Goal: Task Accomplishment & Management: Use online tool/utility

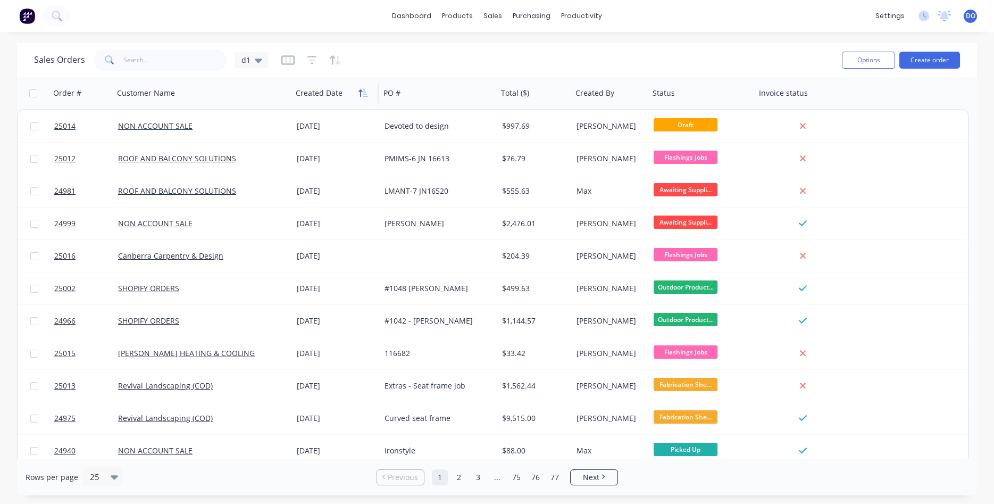
click at [361, 95] on icon "button" at bounding box center [360, 92] width 4 height 7
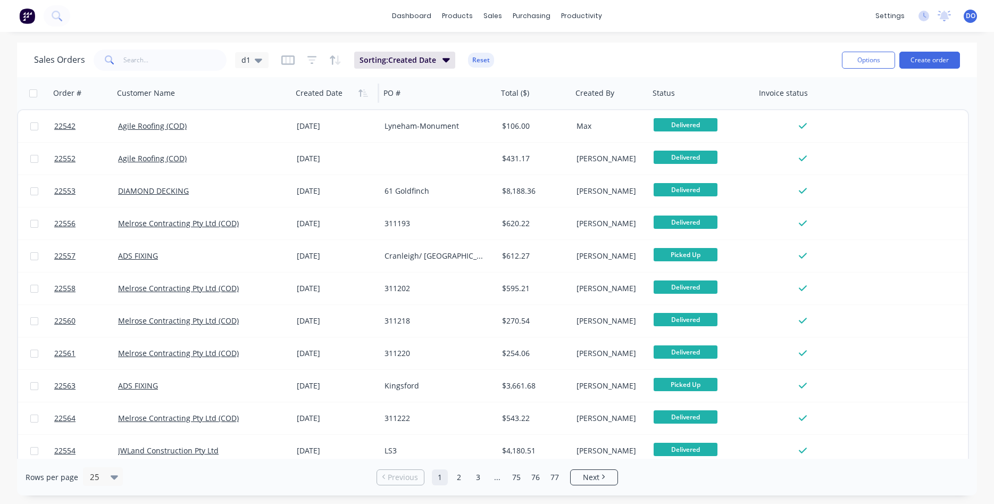
click at [361, 95] on icon "button" at bounding box center [360, 92] width 4 height 7
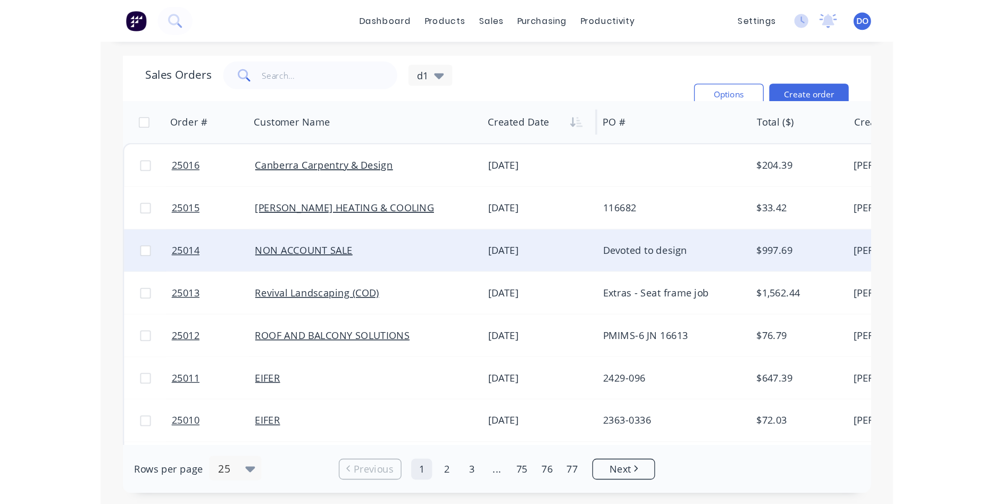
scroll to position [121, 0]
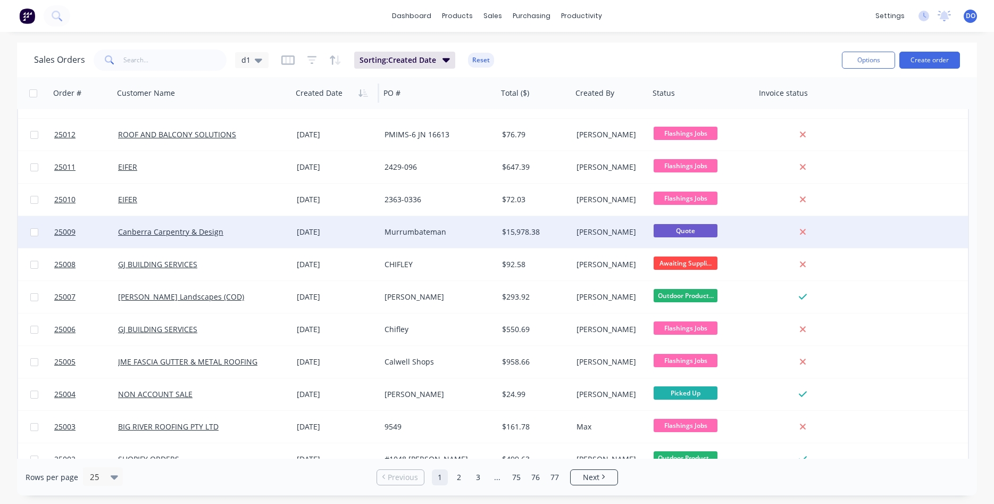
click at [422, 233] on div "Murrumbateman" at bounding box center [436, 232] width 104 height 11
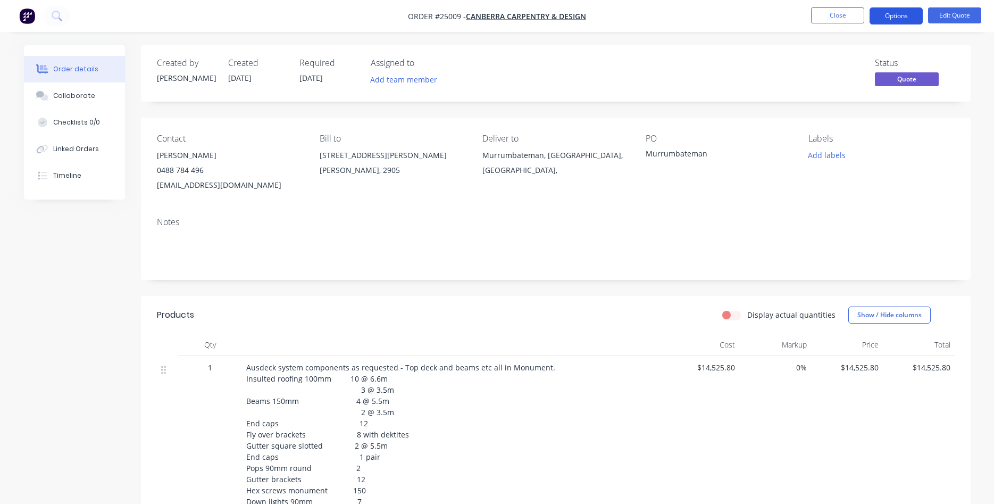
click at [897, 16] on button "Options" at bounding box center [896, 15] width 53 height 17
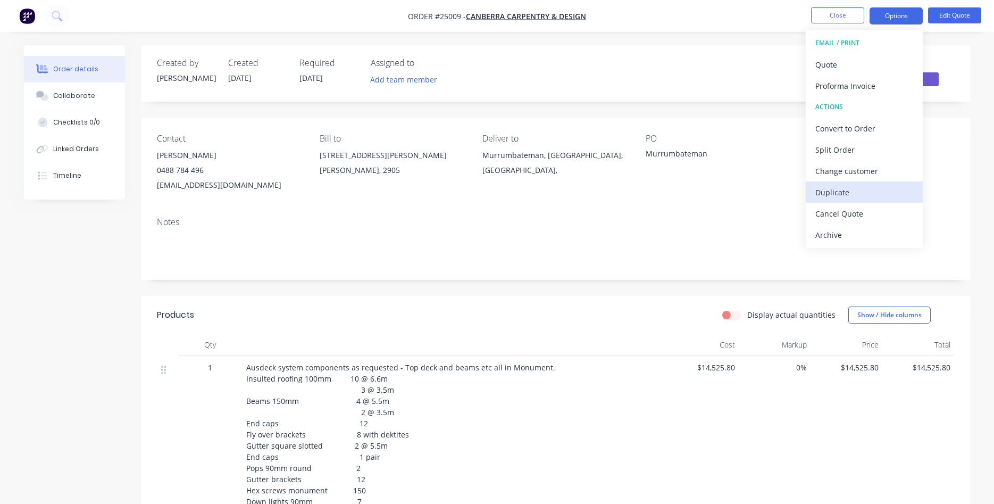
click at [834, 193] on div "Duplicate" at bounding box center [864, 192] width 98 height 15
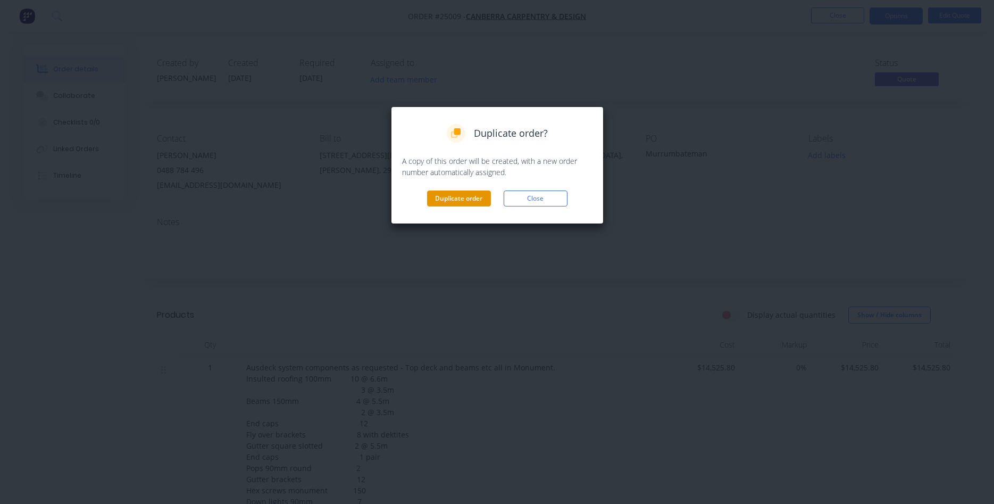
click at [459, 197] on button "Duplicate order" at bounding box center [459, 198] width 64 height 16
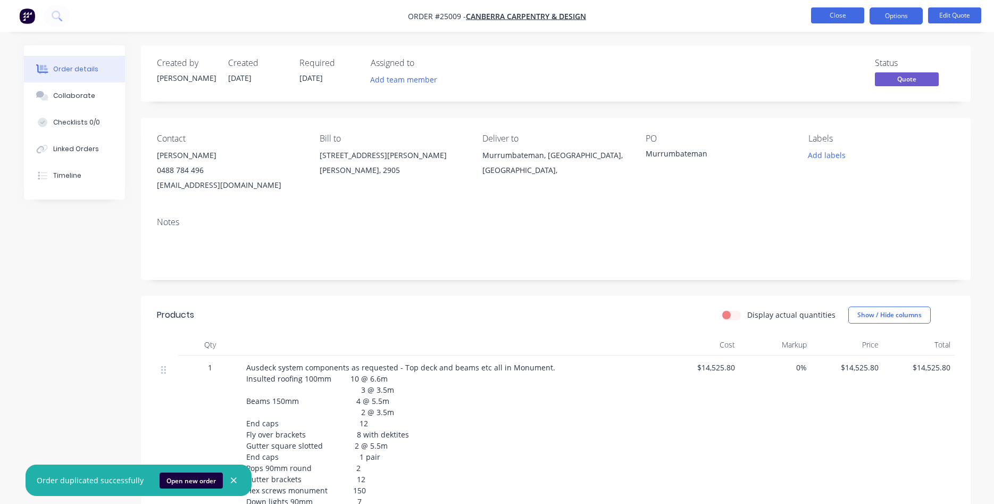
click at [838, 21] on button "Close" at bounding box center [837, 15] width 53 height 16
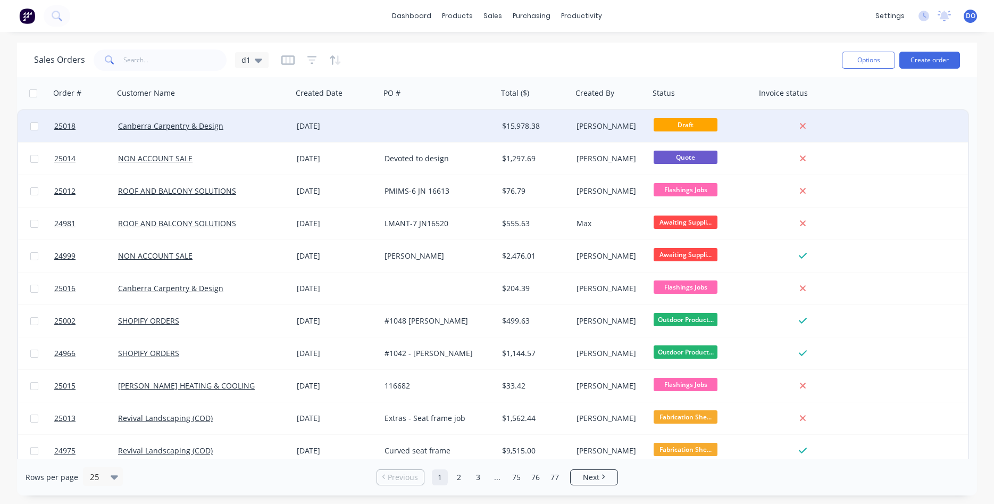
click at [389, 130] on div at bounding box center [439, 126] width 118 height 32
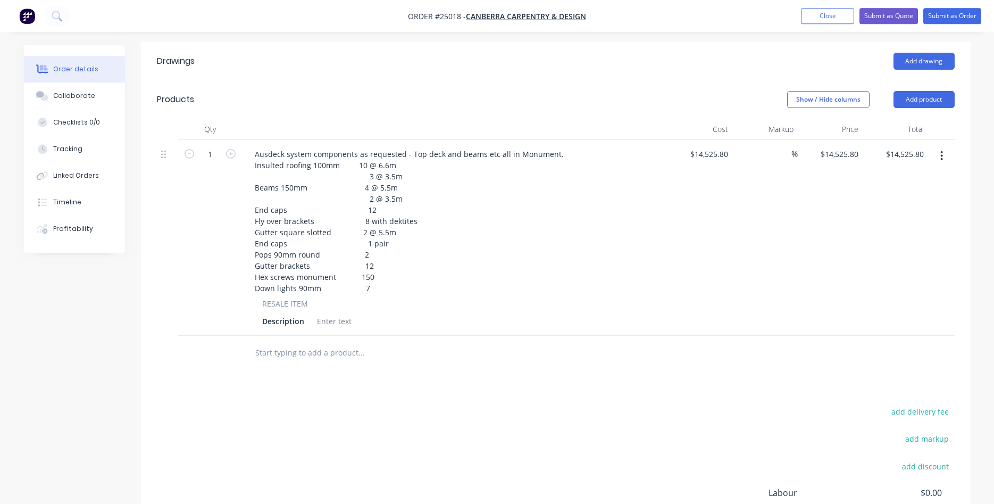
scroll to position [271, 0]
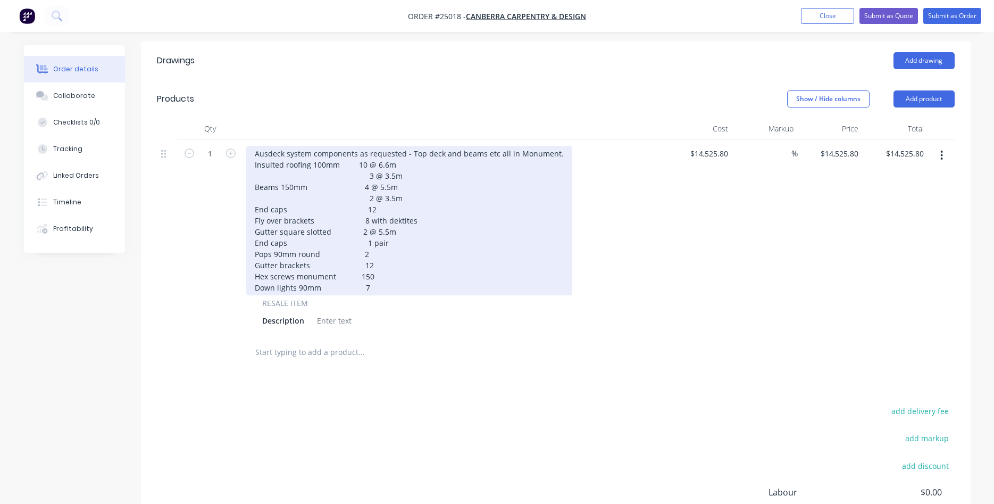
click at [364, 270] on div "Ausdeck system components as requested - Top deck and beams etc all in Monument…" at bounding box center [409, 220] width 326 height 149
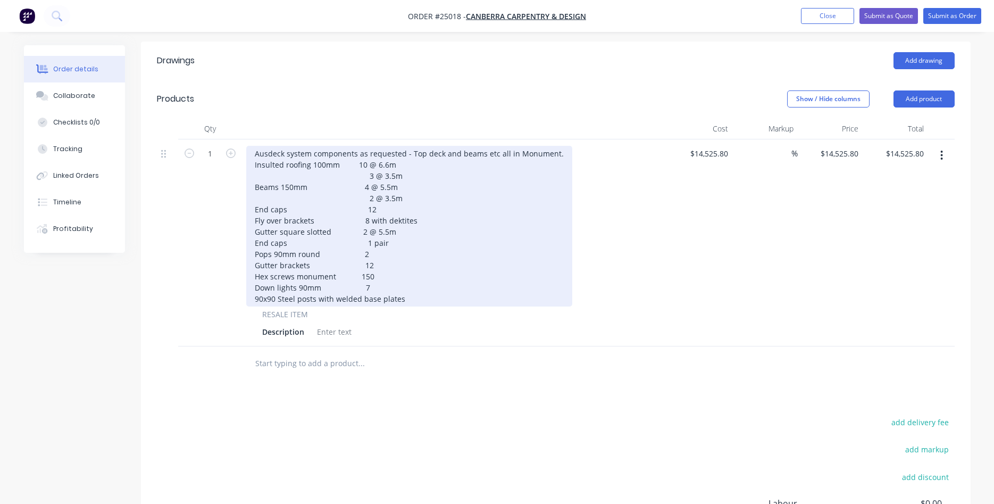
click at [315, 286] on div "Ausdeck system components as requested - Top deck and beams etc all in Monument…" at bounding box center [409, 226] width 326 height 161
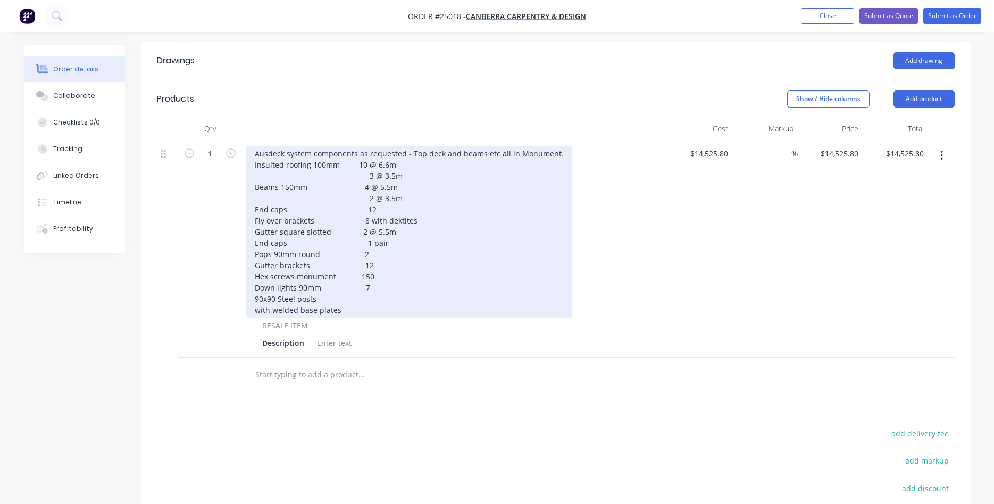
click at [348, 293] on div "Ausdeck system components as requested - Top deck and beams etc all in Monument…" at bounding box center [409, 232] width 326 height 172
click at [355, 297] on div "Ausdeck system components as requested - Top deck and beams etc all in Monument…" at bounding box center [409, 232] width 326 height 172
click at [399, 294] on div "Ausdeck system components as requested - Top deck and beams etc all in Monument…" at bounding box center [409, 232] width 326 height 172
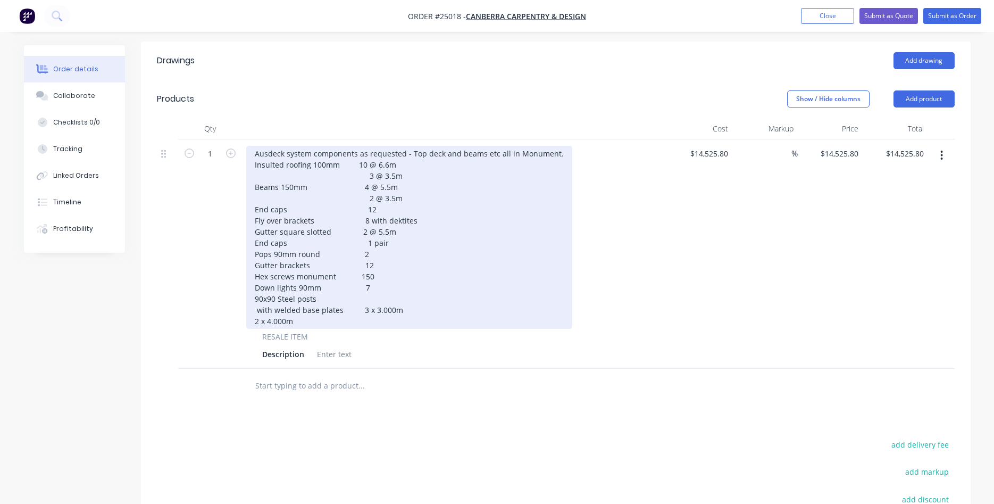
click at [256, 296] on div "Ausdeck system components as requested - Top deck and beams etc all in Monument…" at bounding box center [409, 237] width 326 height 183
click at [357, 305] on div "Ausdeck system components as requested - Top deck and beams etc all in Monument…" at bounding box center [409, 237] width 326 height 183
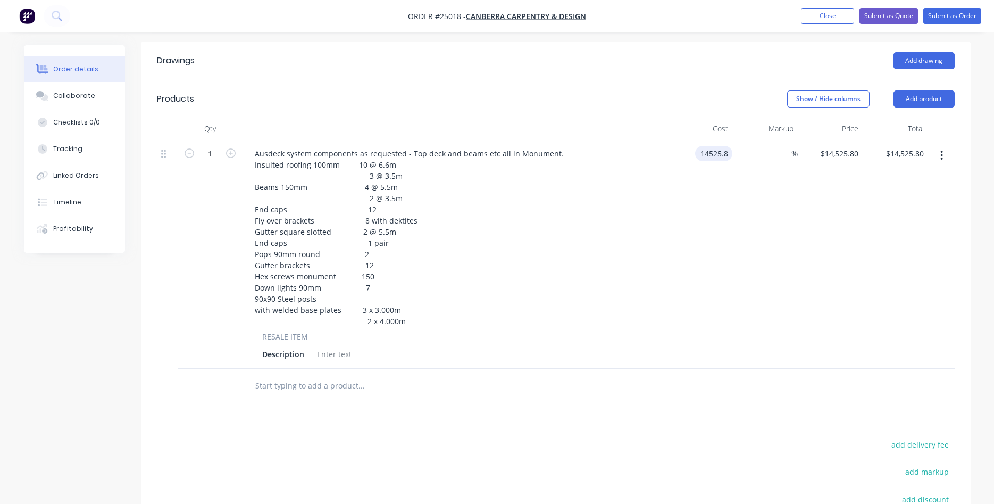
drag, startPoint x: 729, startPoint y: 139, endPoint x: 707, endPoint y: 147, distance: 23.2
click at [707, 147] on div "14525.8 14525.8" at bounding box center [699, 253] width 65 height 229
click at [730, 146] on input "14525.8" at bounding box center [715, 153] width 33 height 15
type input "$16,195.65"
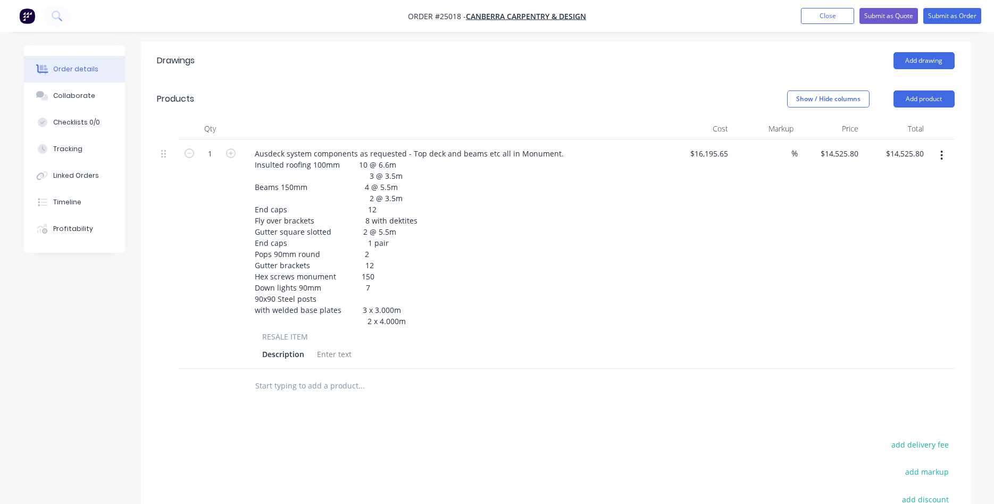
type input "$16,195.65"
click at [771, 243] on div "%" at bounding box center [764, 253] width 65 height 229
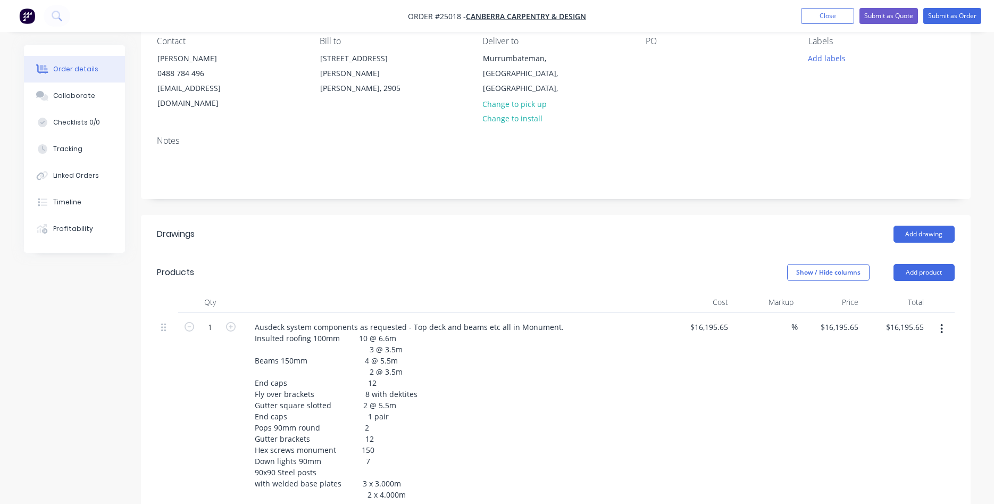
scroll to position [47, 0]
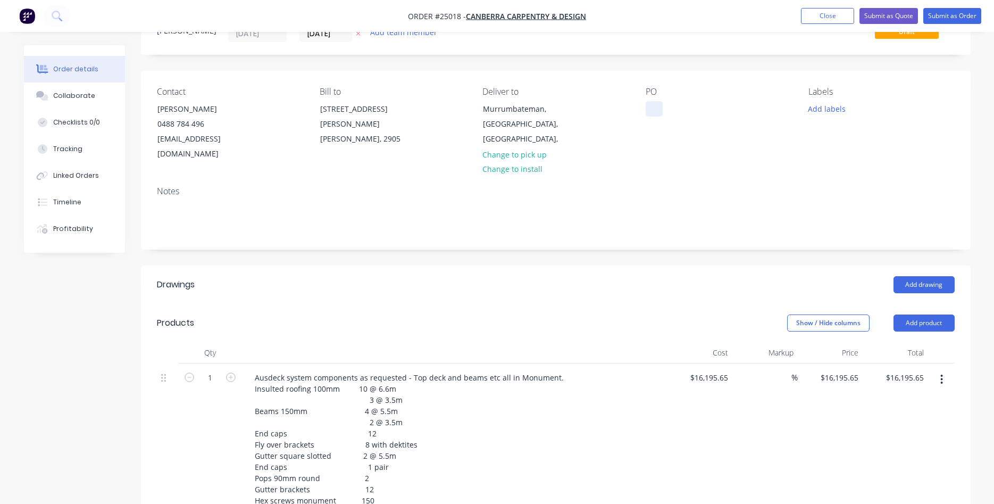
click at [651, 110] on div at bounding box center [654, 108] width 17 height 15
click at [890, 15] on button "Submit as Quote" at bounding box center [888, 16] width 58 height 16
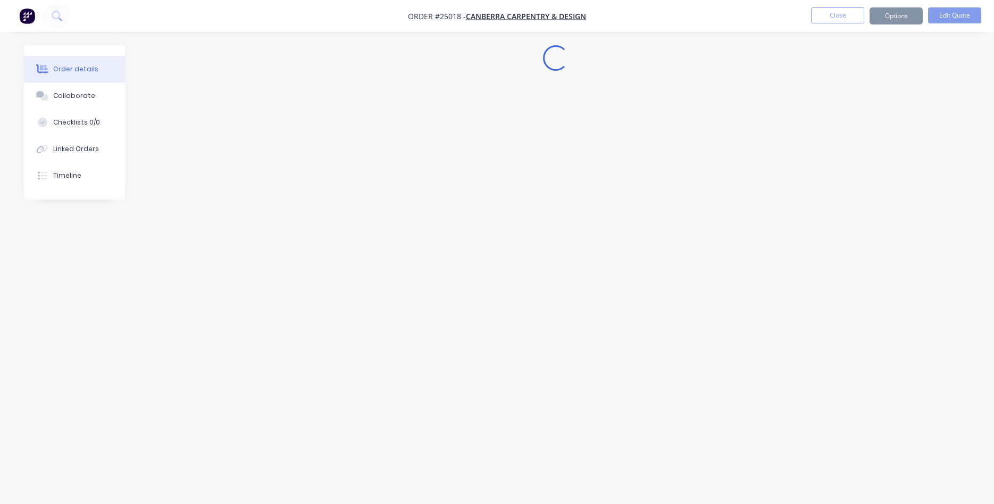
scroll to position [0, 0]
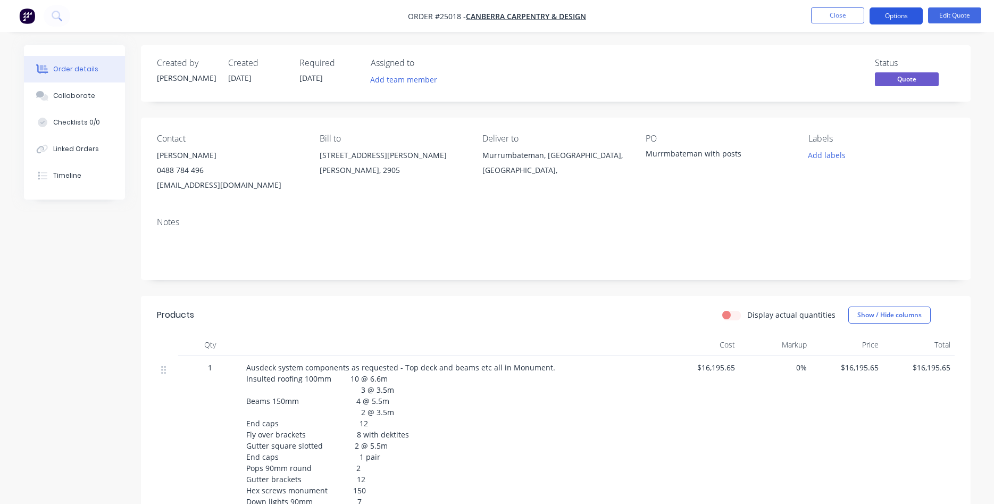
click at [907, 15] on button "Options" at bounding box center [896, 15] width 53 height 17
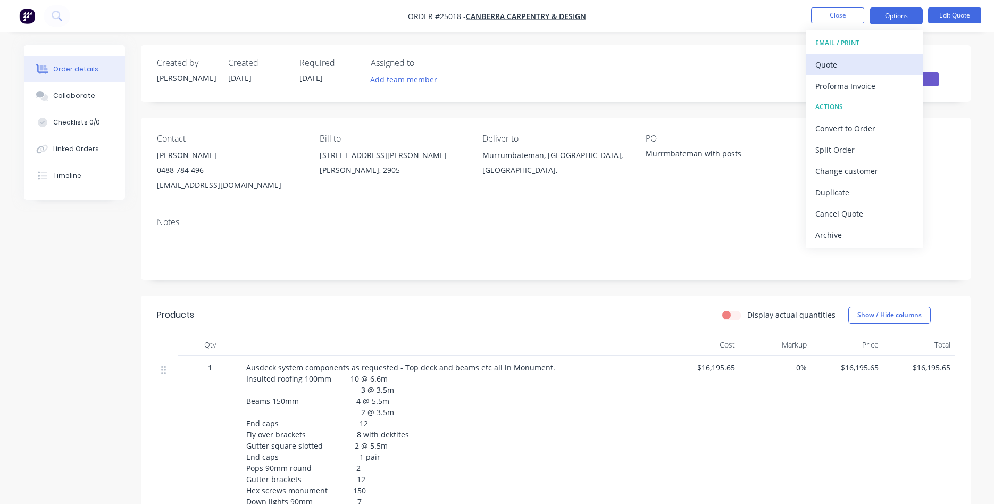
click at [837, 63] on div "Quote" at bounding box center [864, 64] width 98 height 15
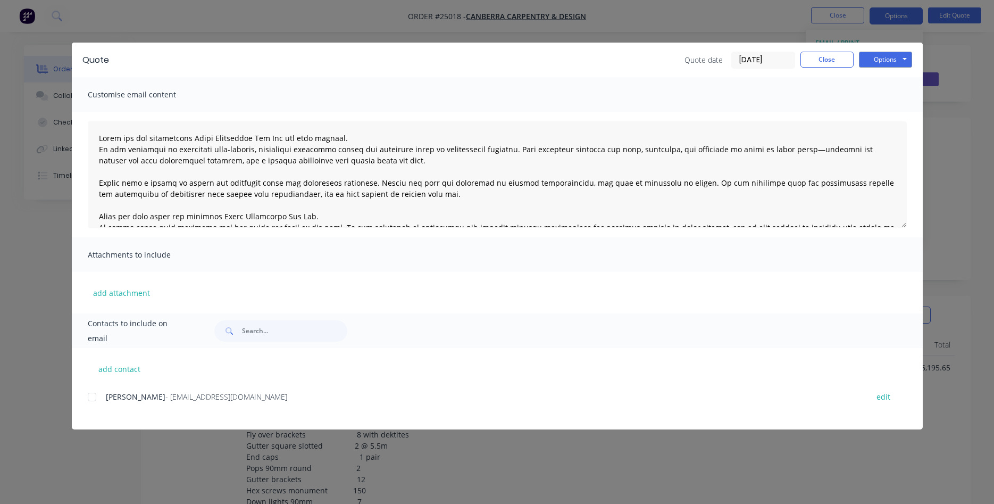
click at [93, 399] on div at bounding box center [91, 396] width 21 height 21
click at [884, 58] on button "Options" at bounding box center [885, 60] width 53 height 16
click at [884, 113] on button "Email" at bounding box center [893, 114] width 68 height 18
click at [824, 67] on button "Close" at bounding box center [826, 60] width 53 height 16
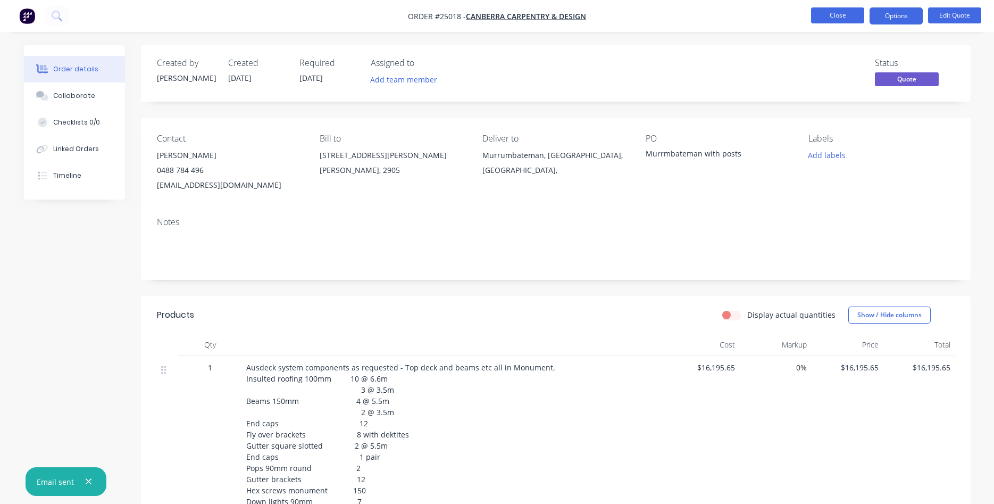
click at [844, 18] on button "Close" at bounding box center [837, 15] width 53 height 16
